Goal: Task Accomplishment & Management: Use online tool/utility

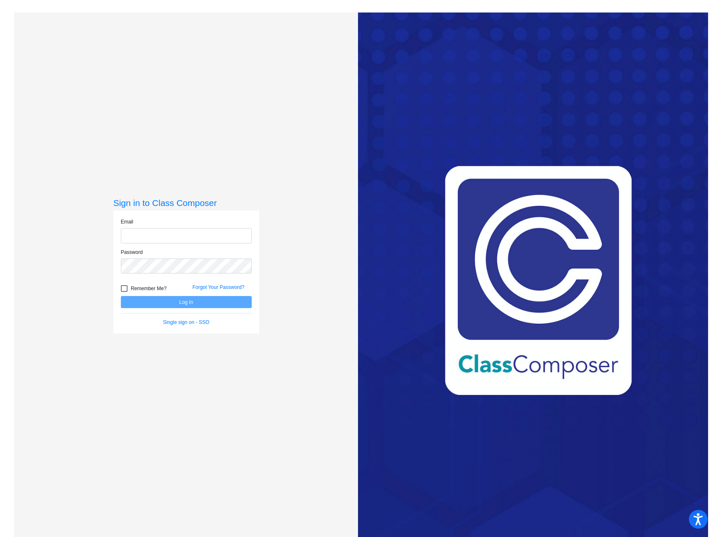
type input "[EMAIL_ADDRESS][DOMAIN_NAME]"
click at [203, 303] on button "Log In" at bounding box center [186, 302] width 131 height 12
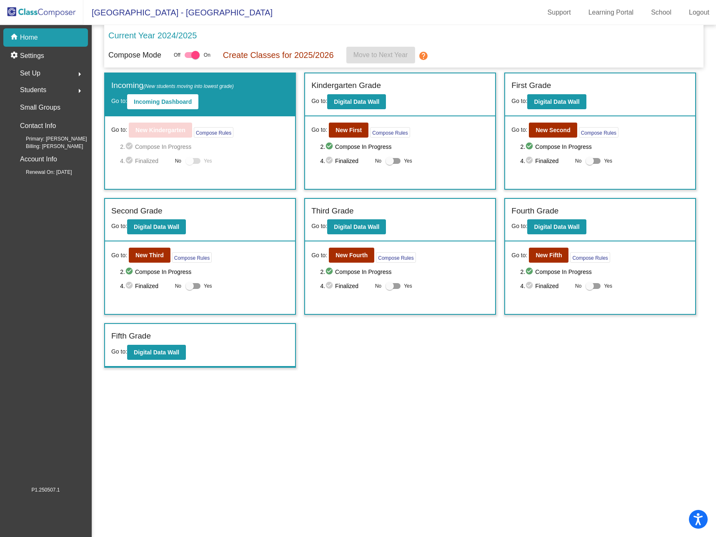
click at [370, 362] on div "Incoming (New students moving into lowest grade) Go to: Incoming Dashboard Go t…" at bounding box center [403, 219] width 599 height 295
click at [547, 256] on b "New Fifth" at bounding box center [548, 255] width 26 height 7
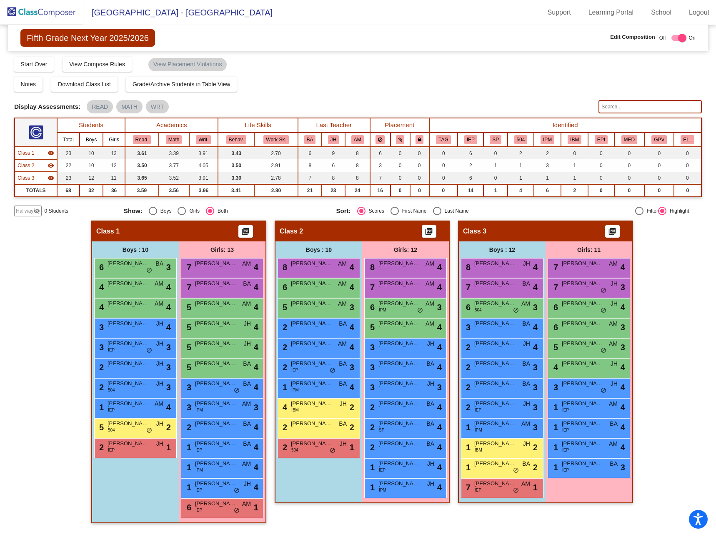
click at [630, 107] on input "text" at bounding box center [649, 106] width 103 height 13
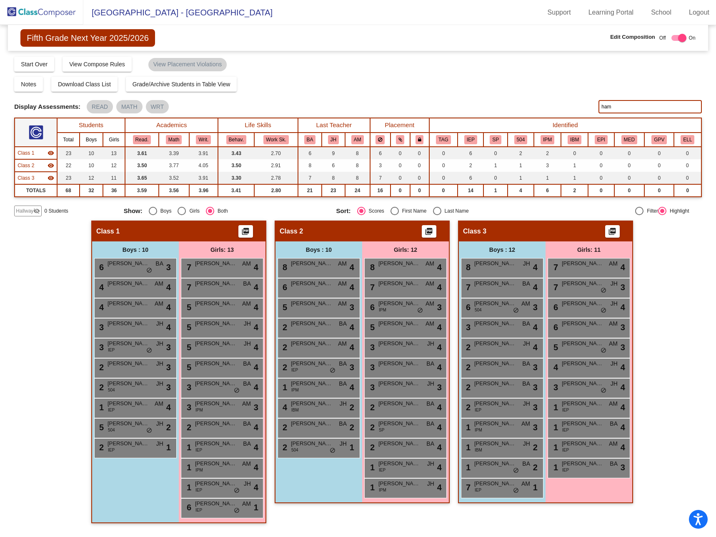
type input "ham"
click at [551, 80] on div "Notes Download Class List Import Students Grade/Archive Students in Table View …" at bounding box center [357, 84] width 687 height 15
drag, startPoint x: 645, startPoint y: 105, endPoint x: 510, endPoint y: 80, distance: 137.4
click at [510, 80] on div "Display Scores for Years: [DATE] - [DATE] [DATE] - [DATE] Grade/Archive Student…" at bounding box center [357, 136] width 687 height 160
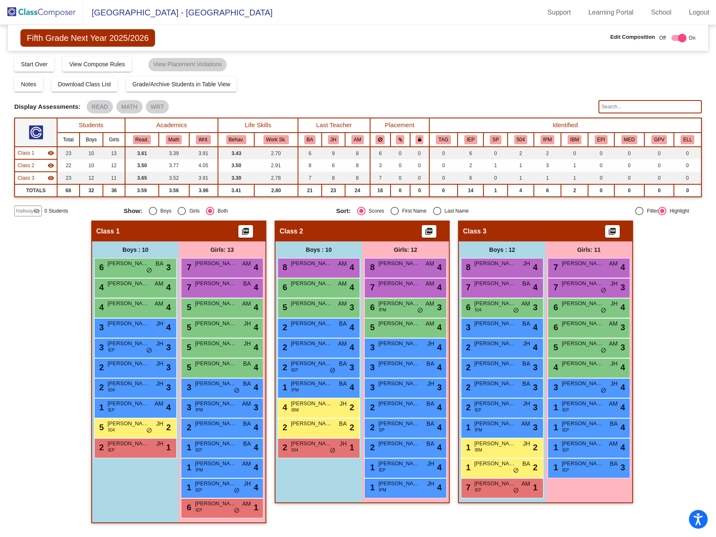
click at [33, 11] on img at bounding box center [41, 12] width 83 height 25
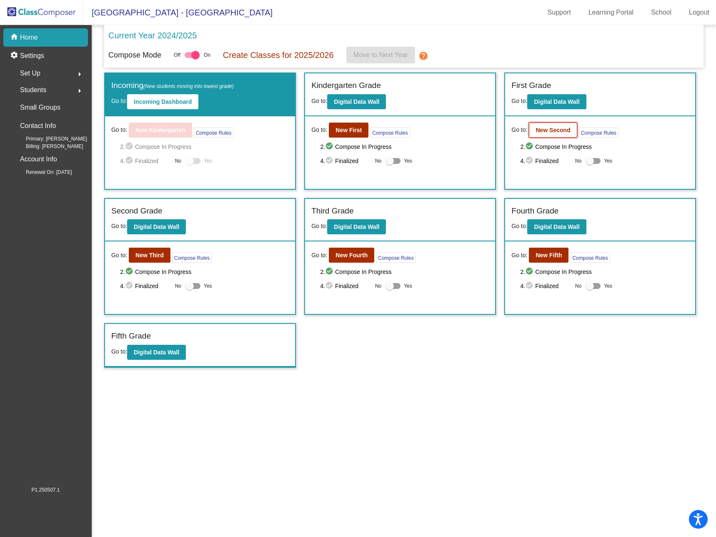
click at [547, 132] on b "New Second" at bounding box center [552, 130] width 35 height 7
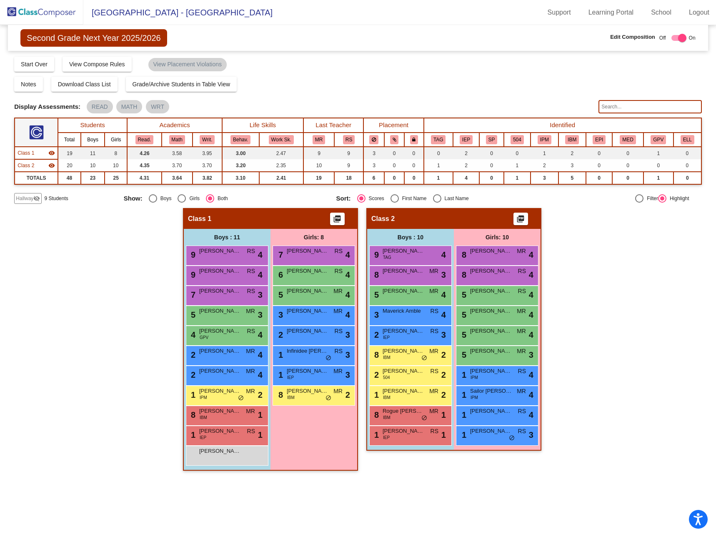
click at [633, 107] on input "text" at bounding box center [649, 106] width 103 height 13
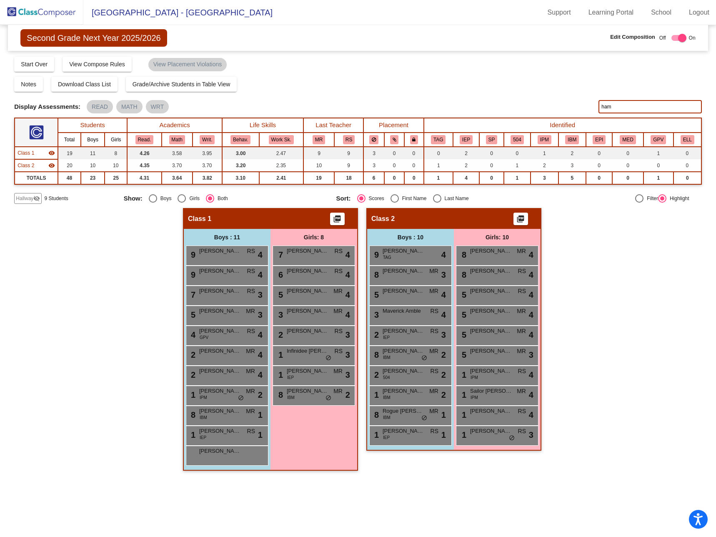
type input "ham"
click at [27, 196] on span "Hallway" at bounding box center [24, 198] width 17 height 7
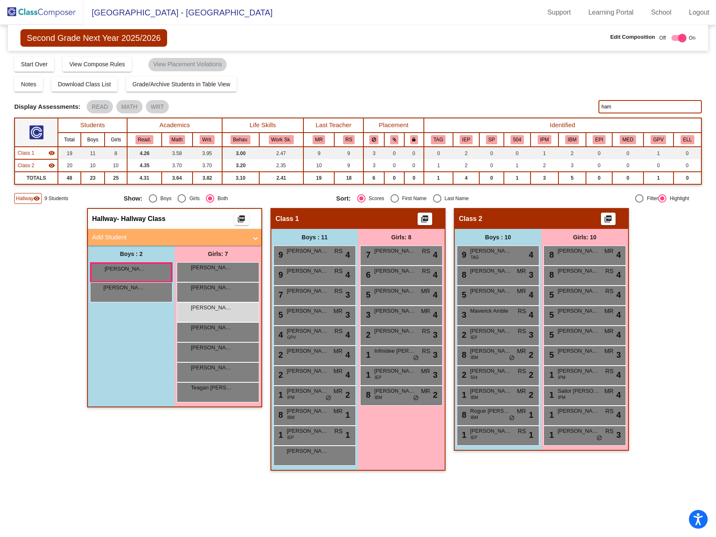
click at [27, 196] on span "Hallway" at bounding box center [24, 198] width 17 height 7
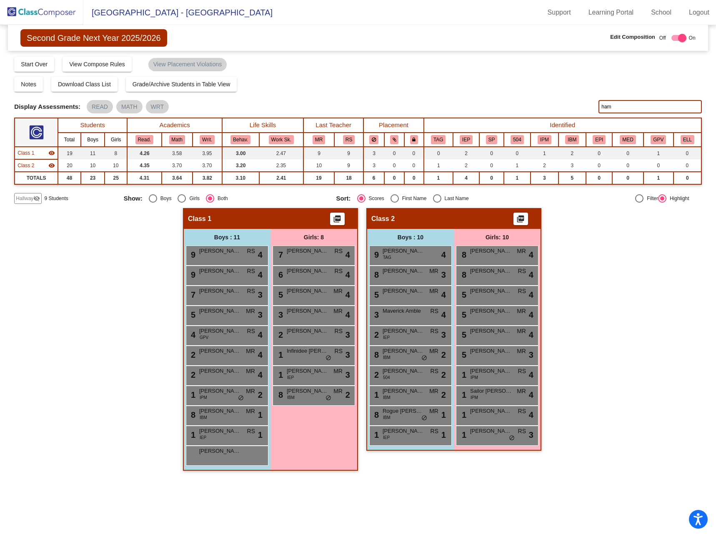
click at [27, 196] on span "Hallway" at bounding box center [24, 198] width 17 height 7
